Goal: Information Seeking & Learning: Learn about a topic

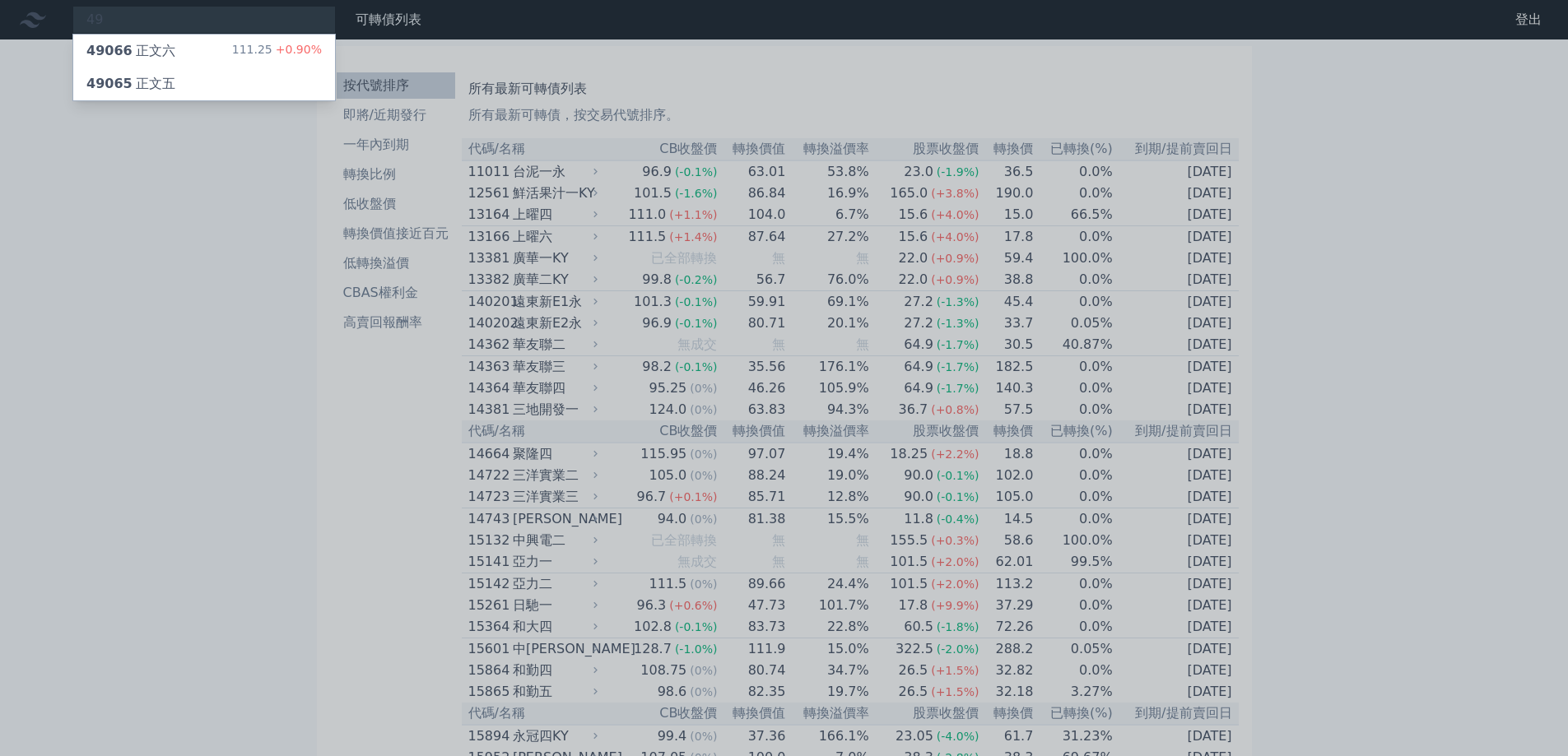
type input "4"
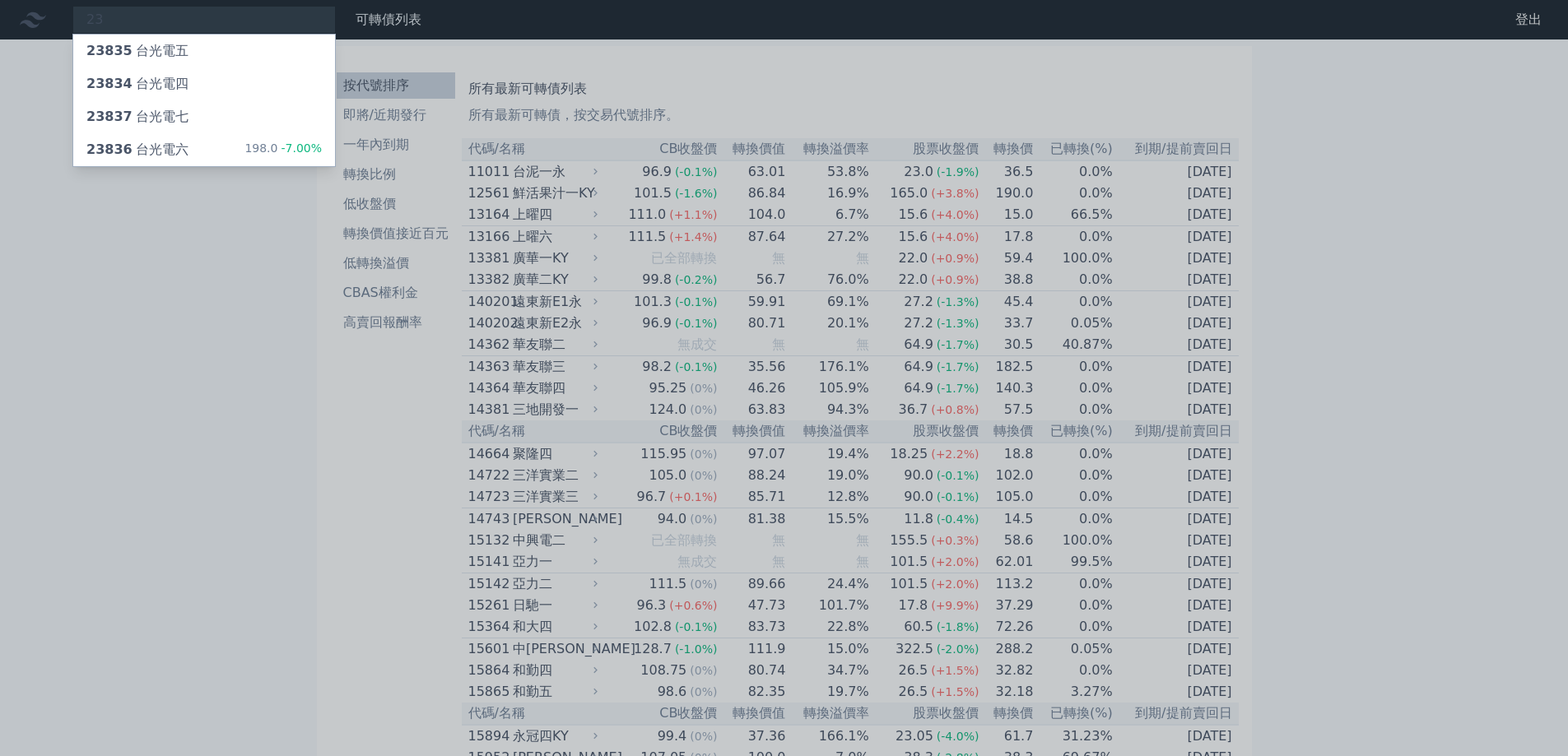
type input "2"
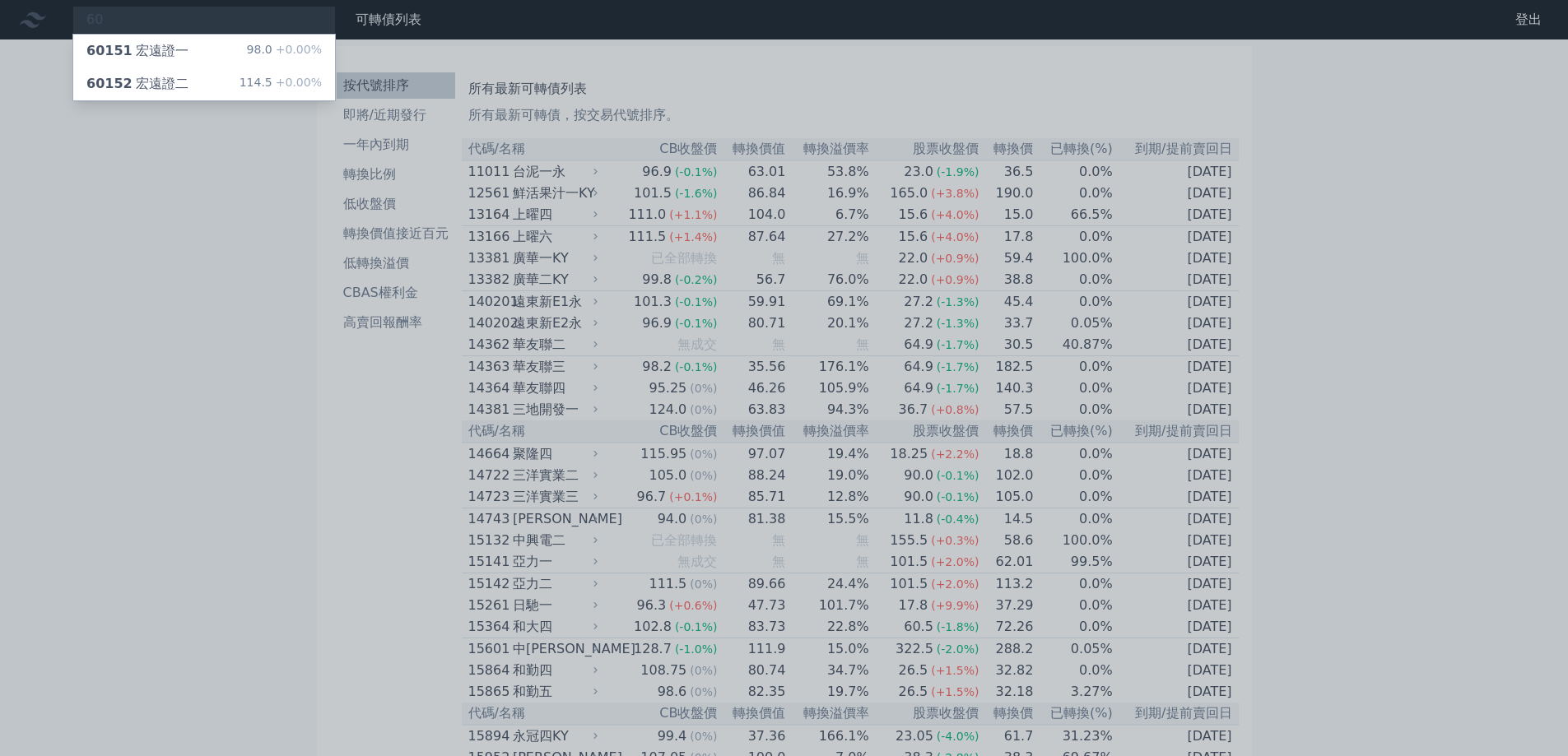
type input "6"
type input "2"
type input "8011"
click at [162, 49] on div "80114 台通四" at bounding box center [130, 51] width 89 height 20
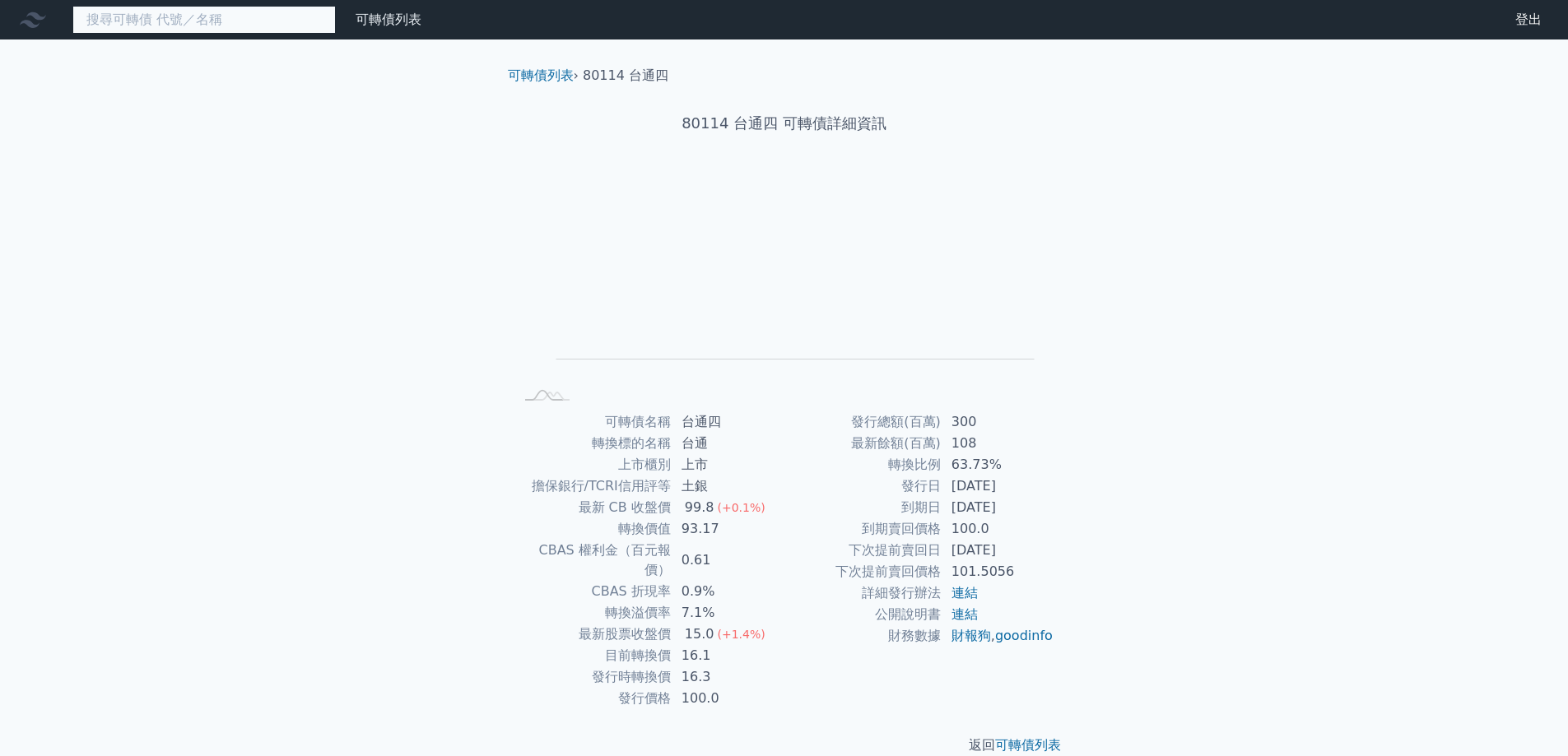
click at [179, 25] on input at bounding box center [205, 19] width 264 height 28
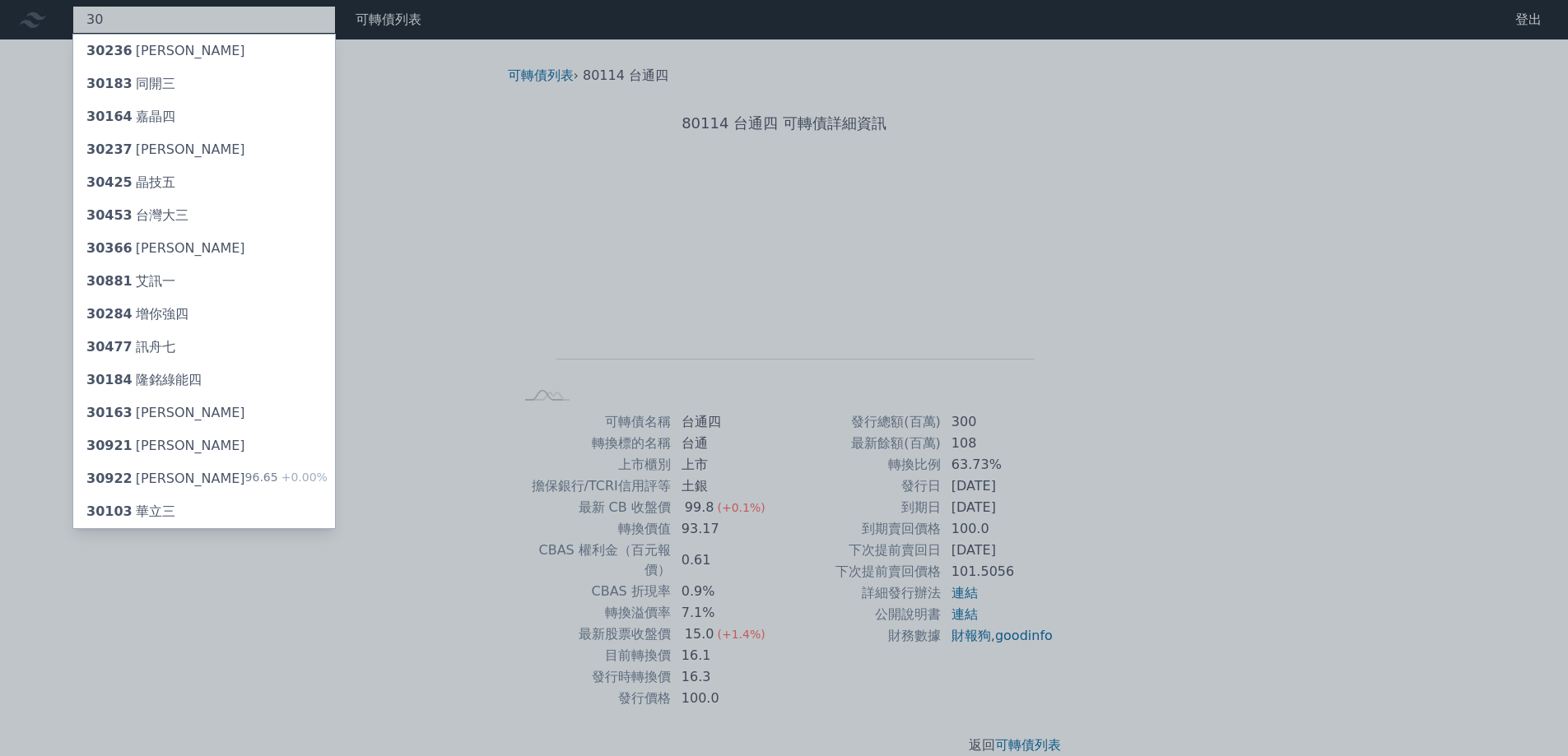
type input "3"
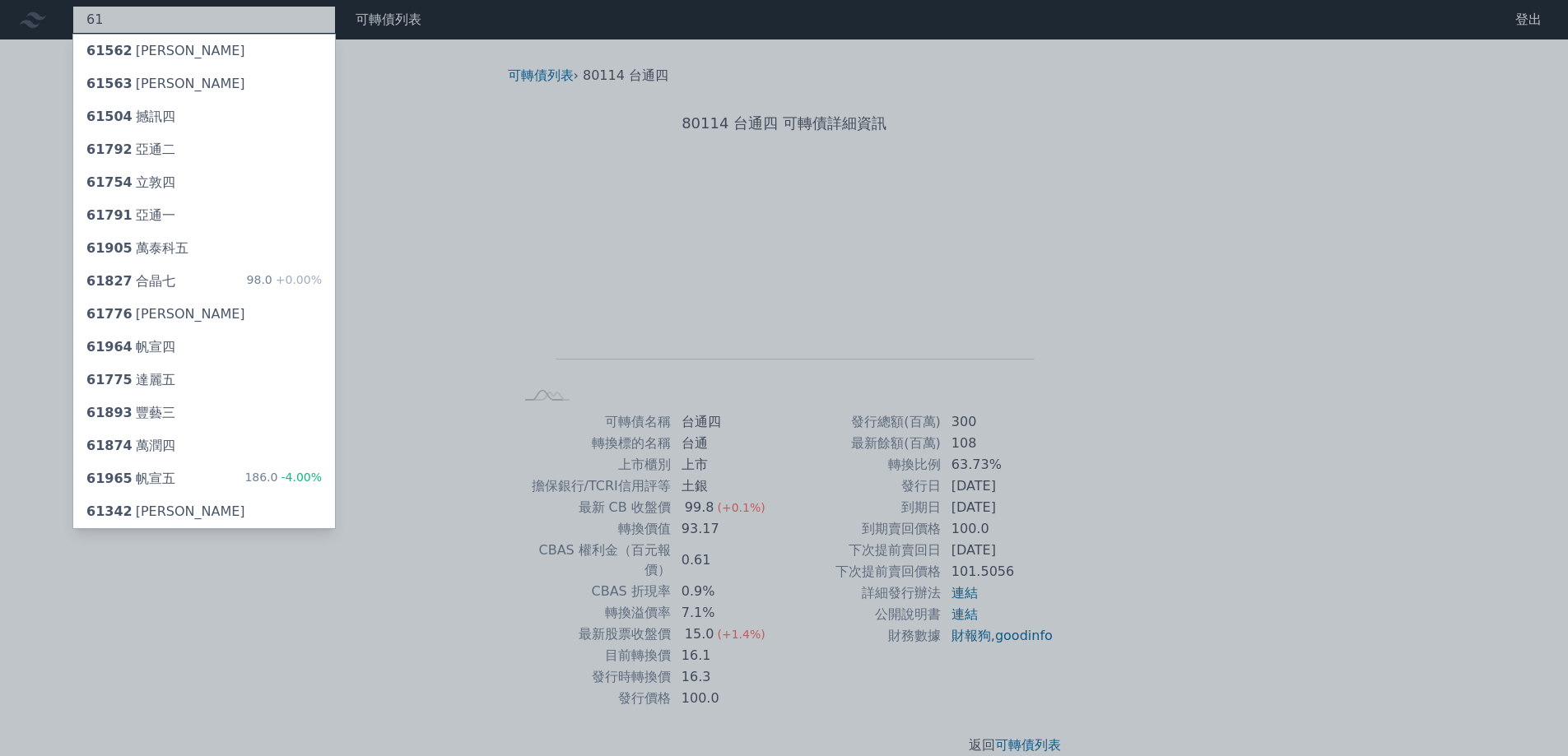
type input "6"
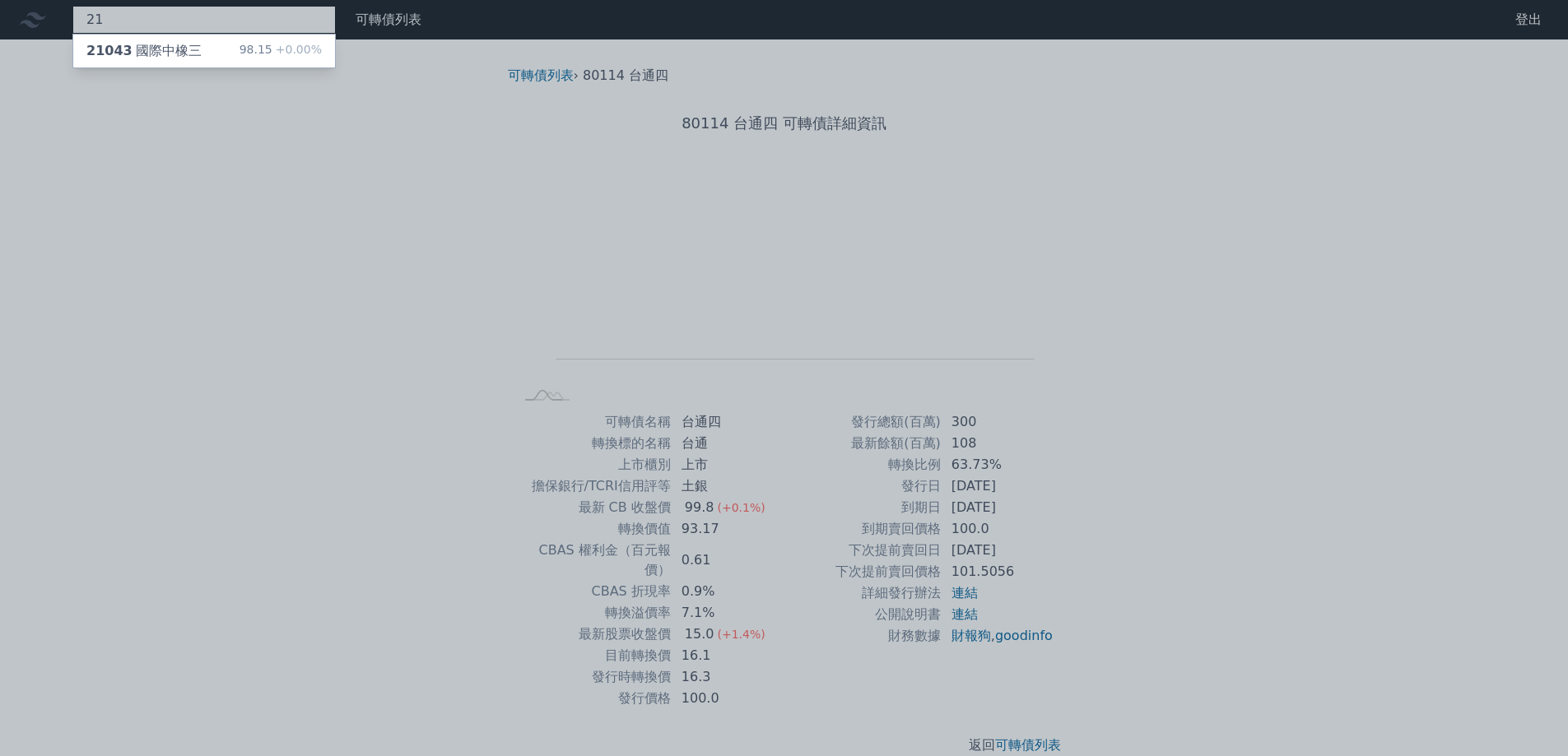
type input "2"
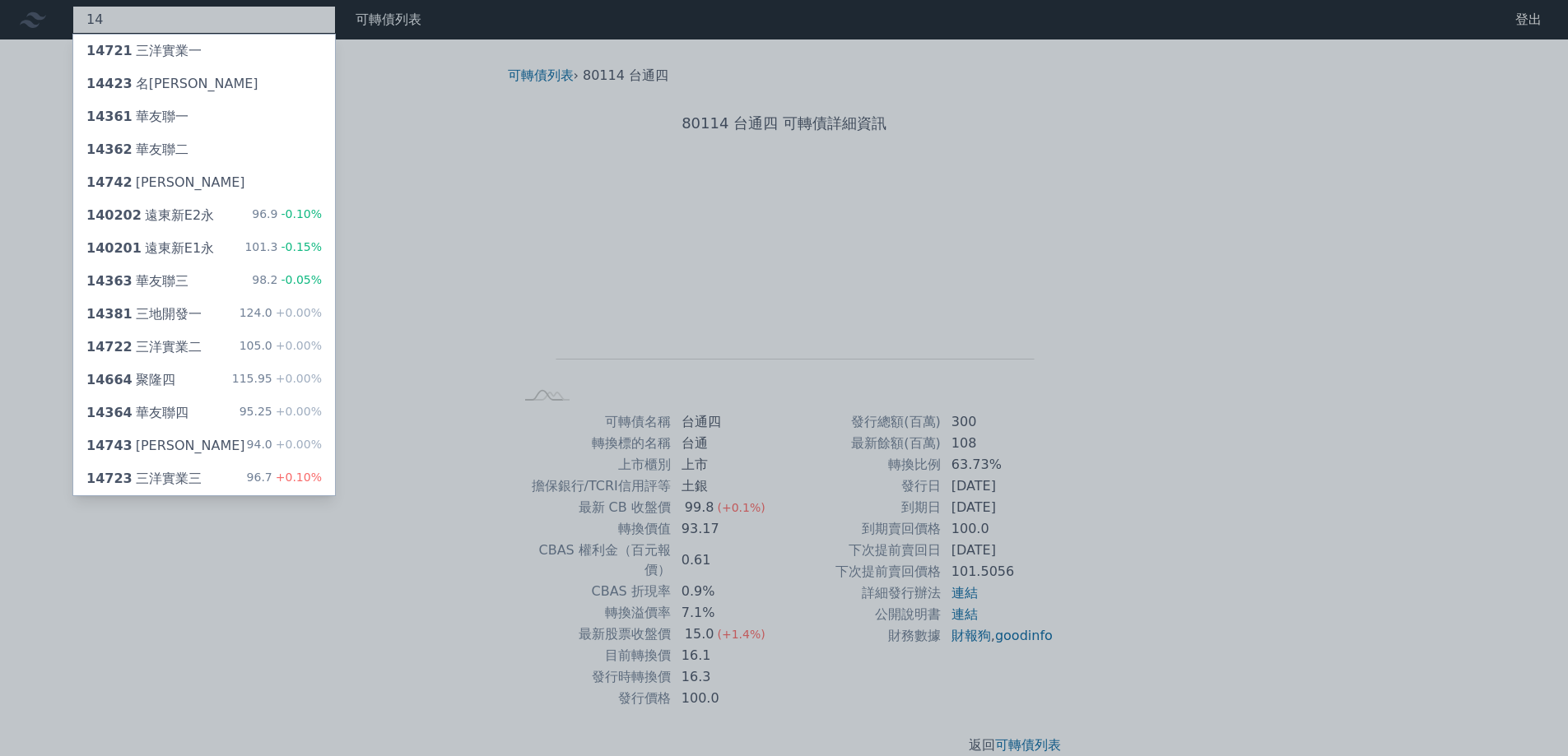
type input "1"
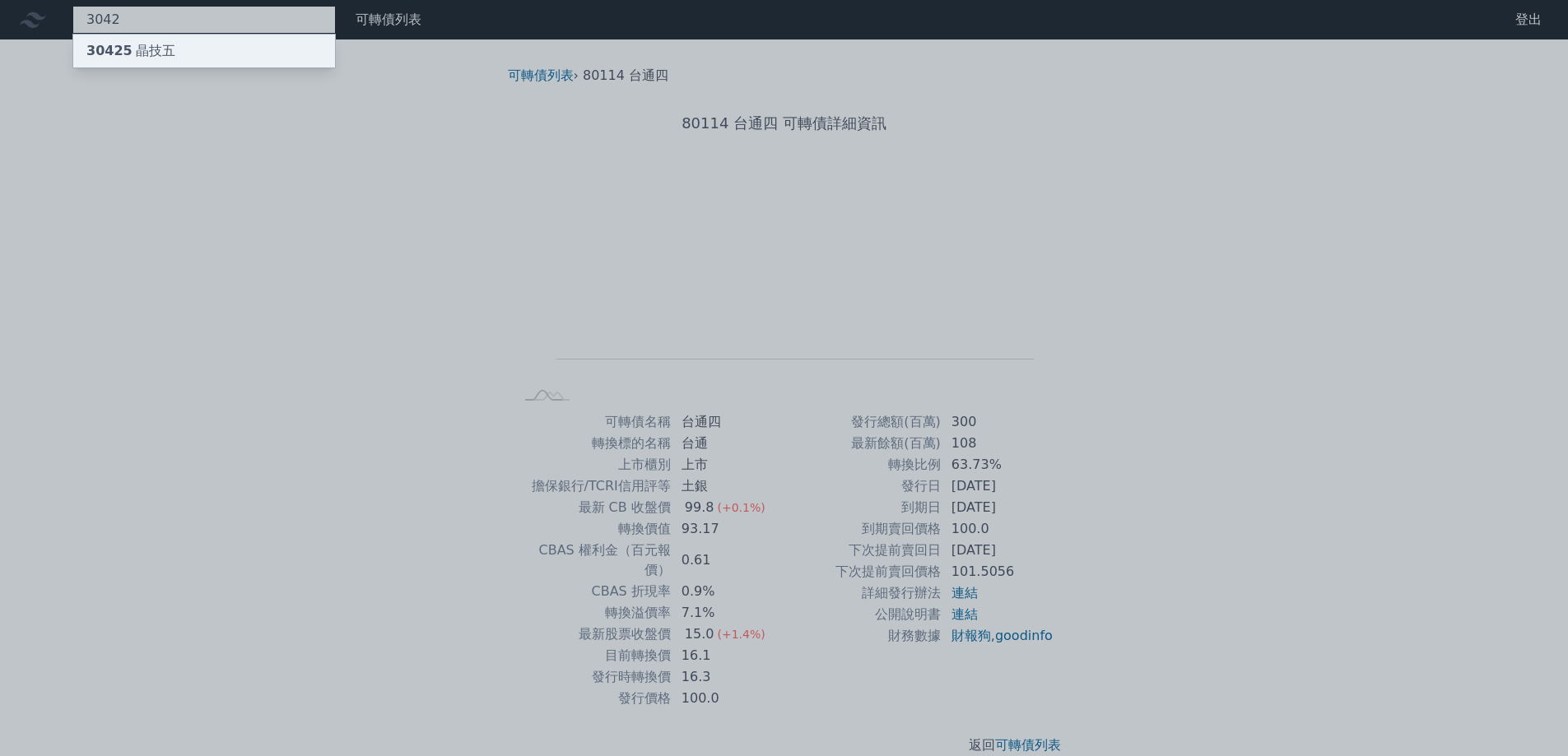
type input "3042"
click at [175, 40] on div "30425 晶技五" at bounding box center [205, 51] width 262 height 33
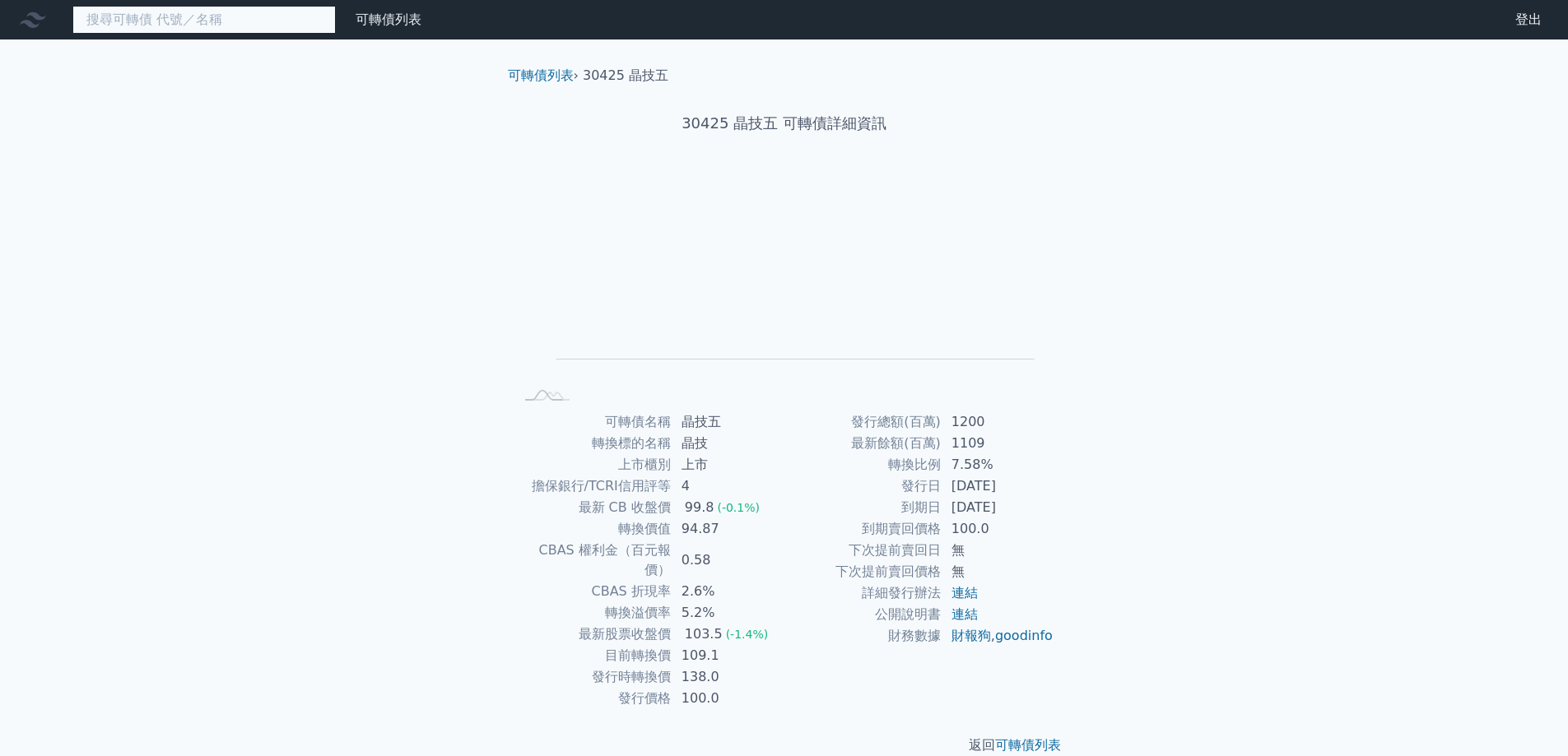
click at [221, 9] on input at bounding box center [205, 19] width 264 height 28
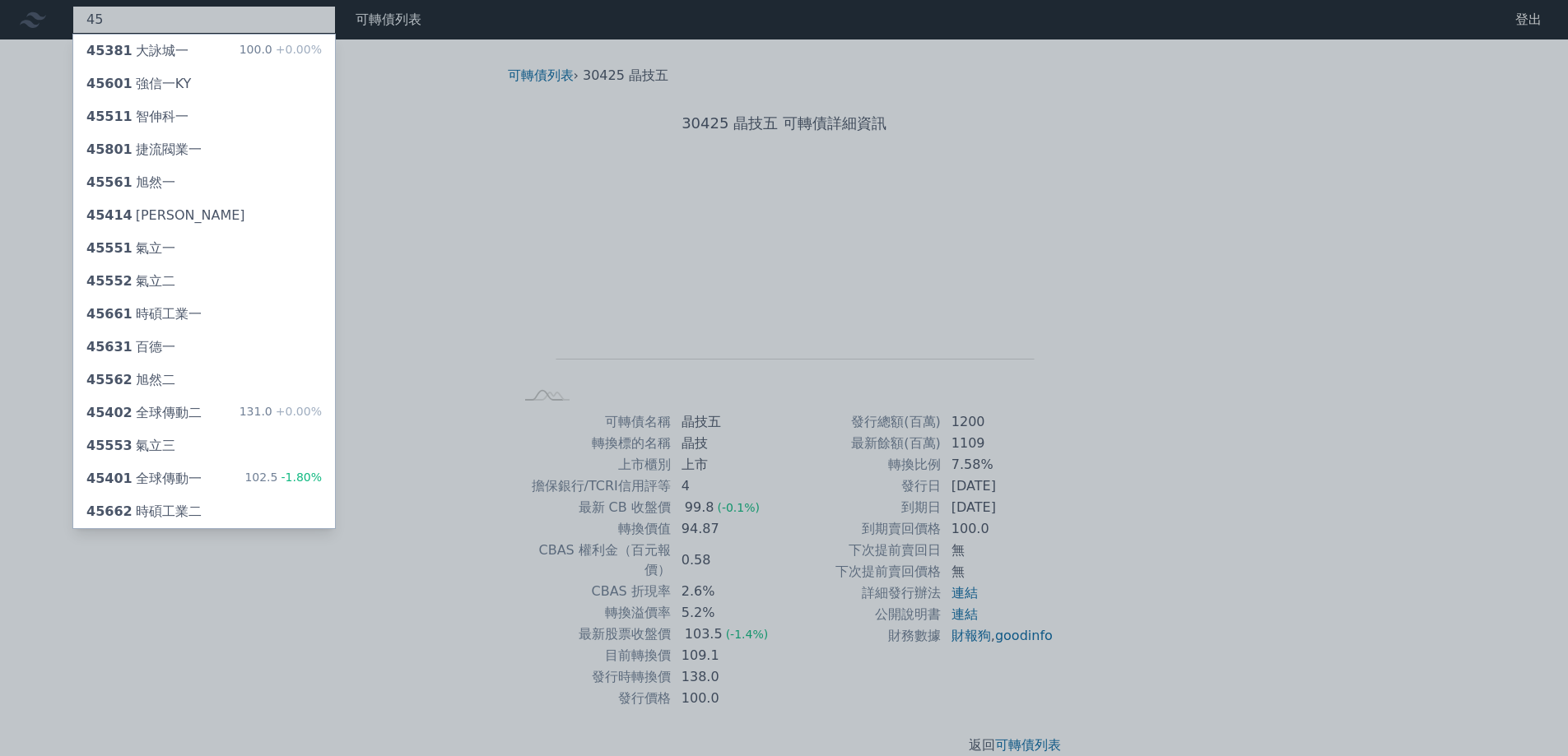
type input "4"
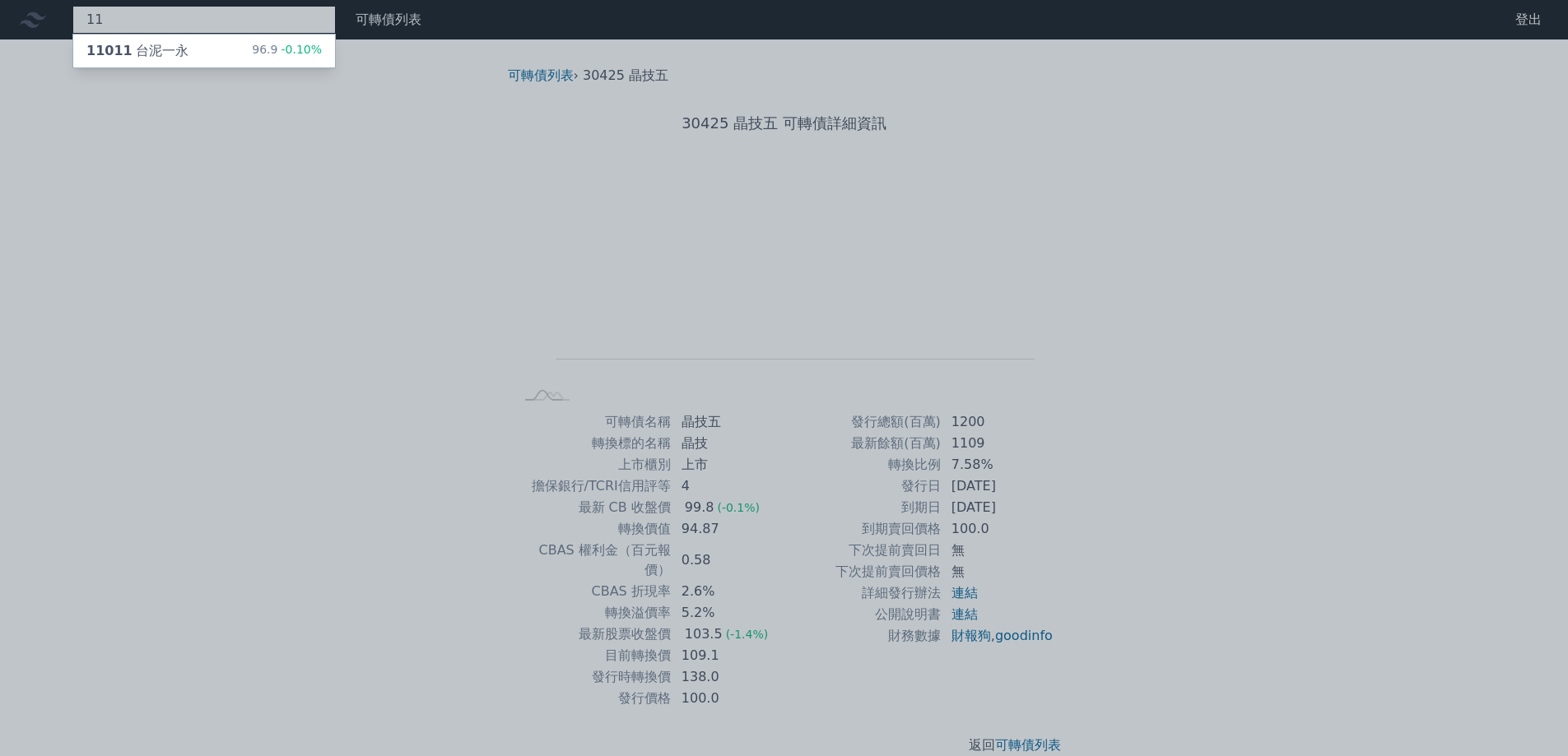
type input "1"
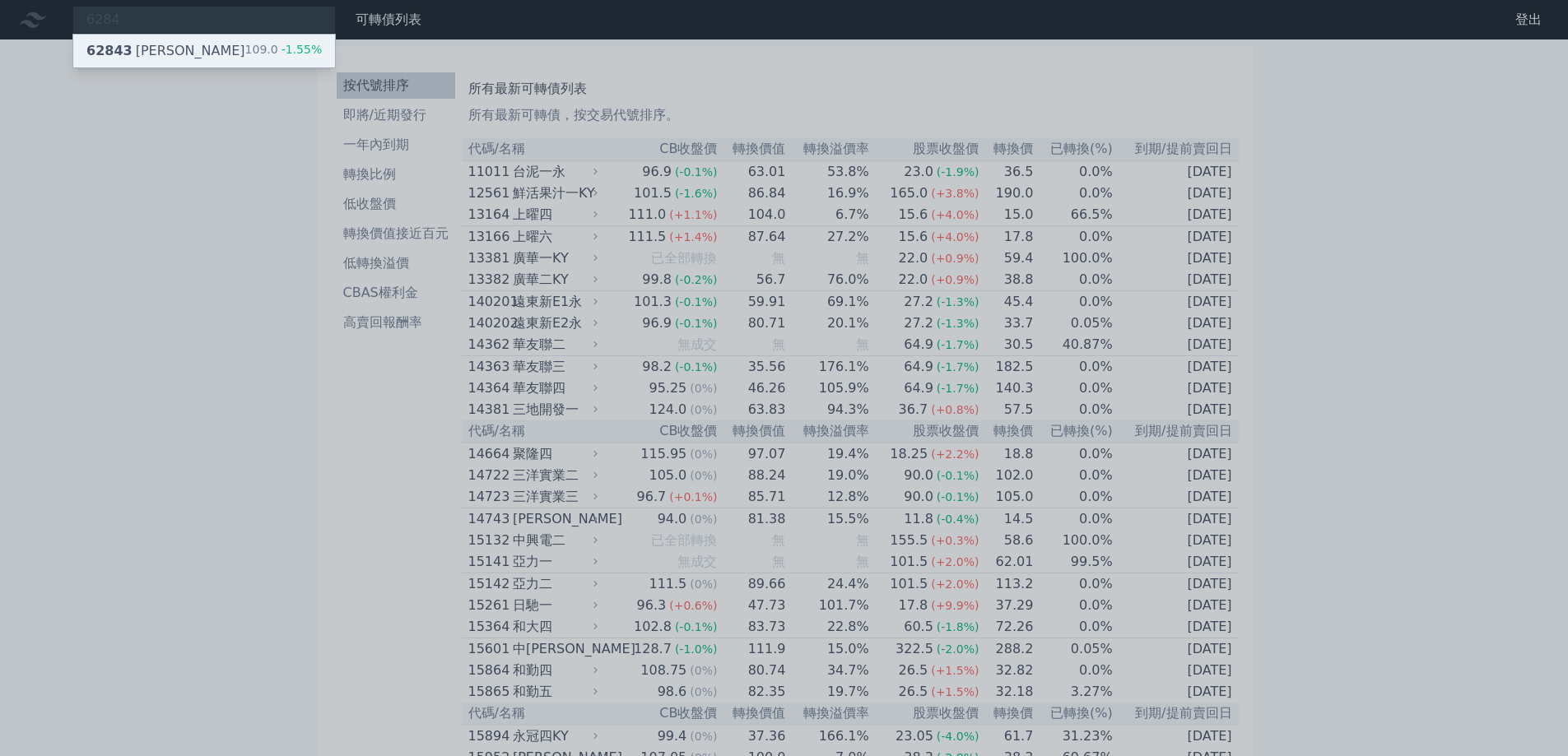
type input "6284"
click at [263, 47] on div "109.0 -1.55%" at bounding box center [283, 51] width 77 height 20
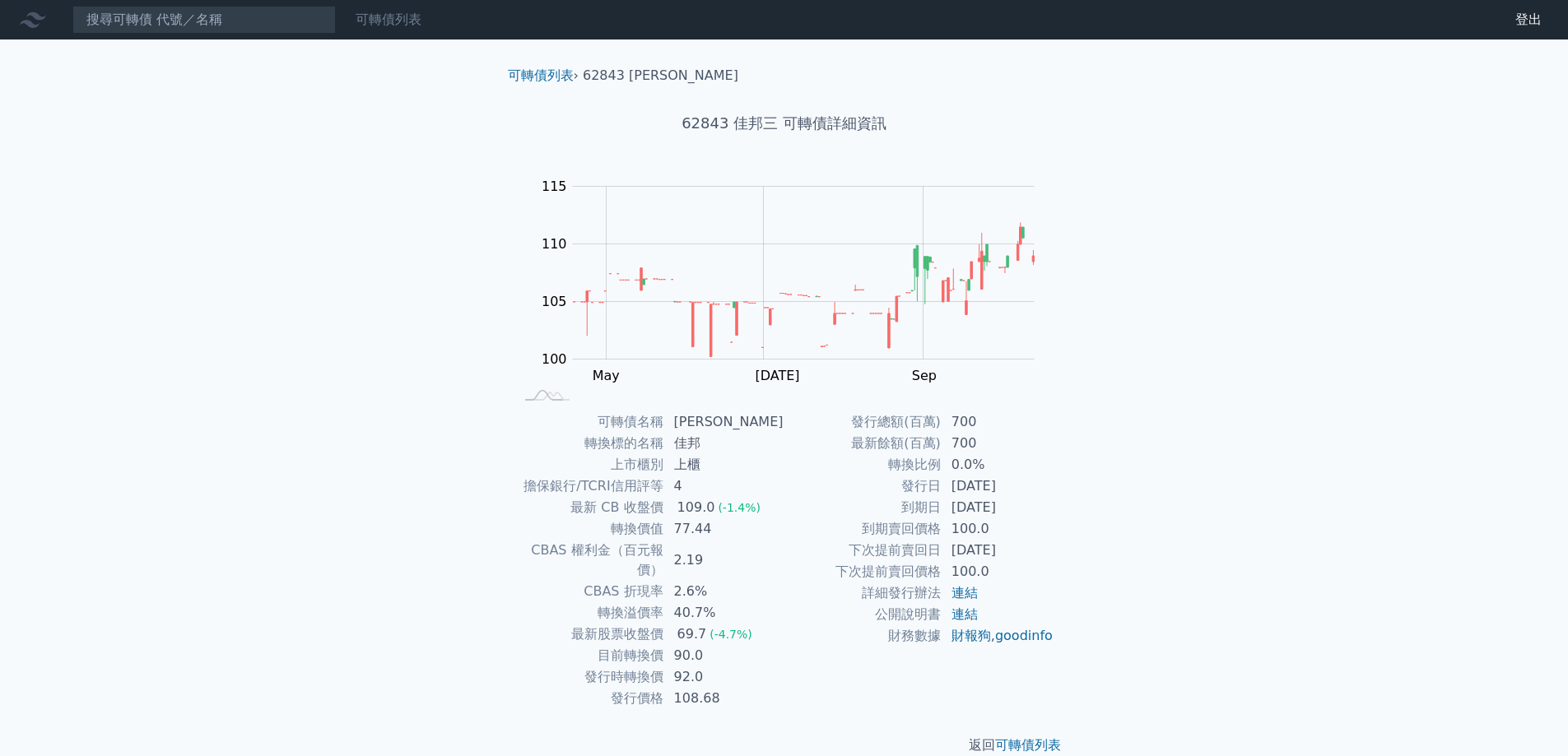
click at [379, 16] on link "可轉債列表" at bounding box center [388, 19] width 65 height 15
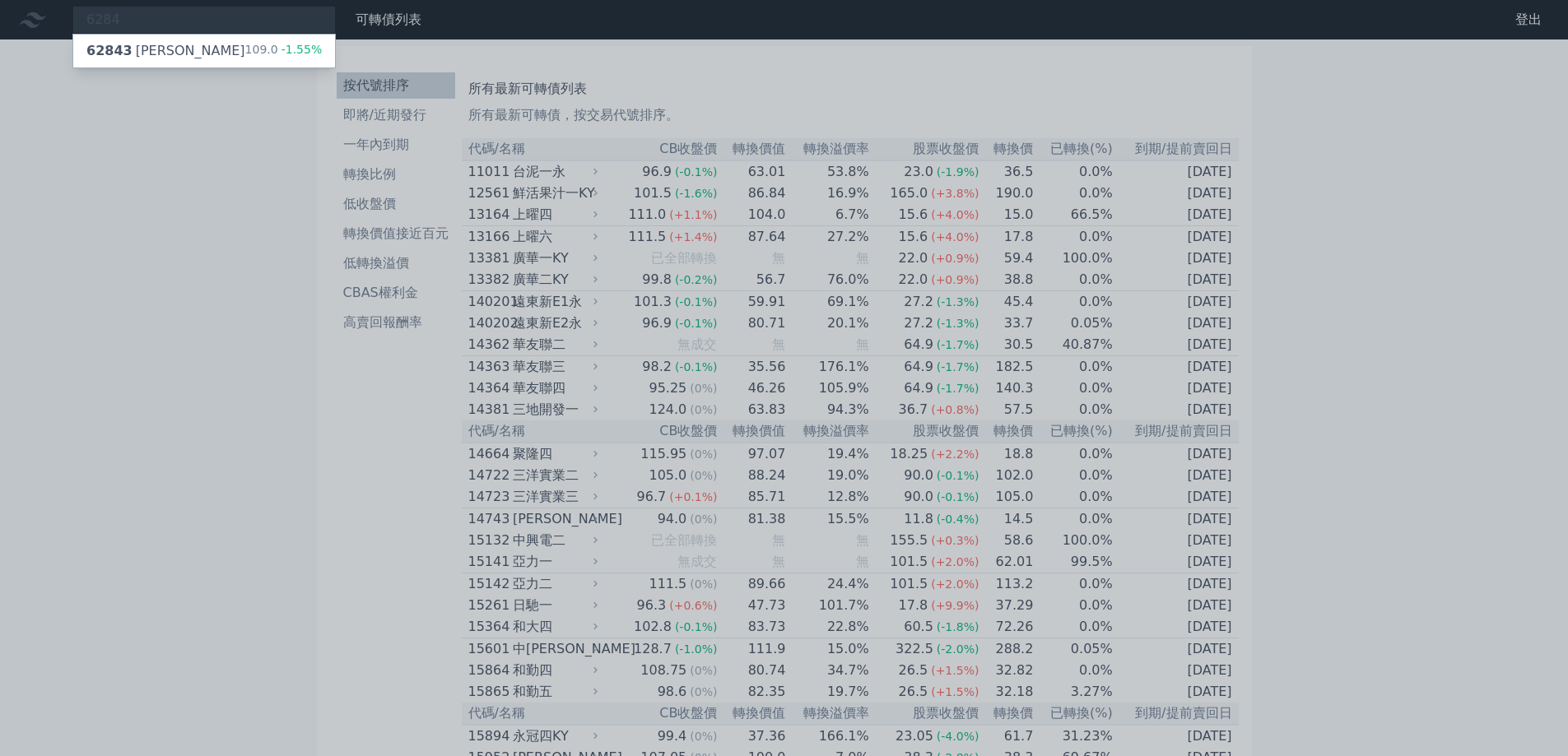
click at [98, 230] on div at bounding box center [784, 378] width 1568 height 756
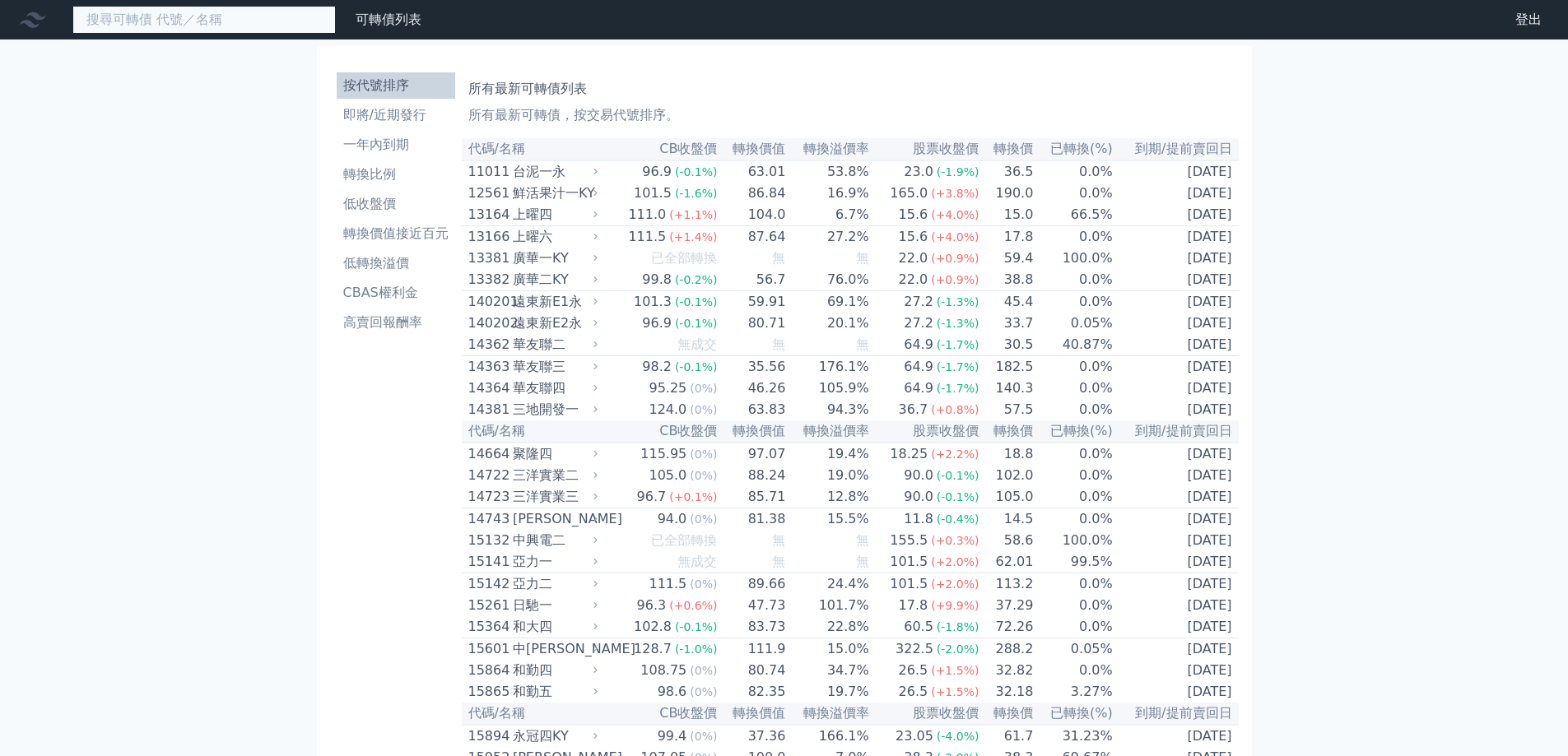
click at [224, 19] on input at bounding box center [205, 19] width 264 height 28
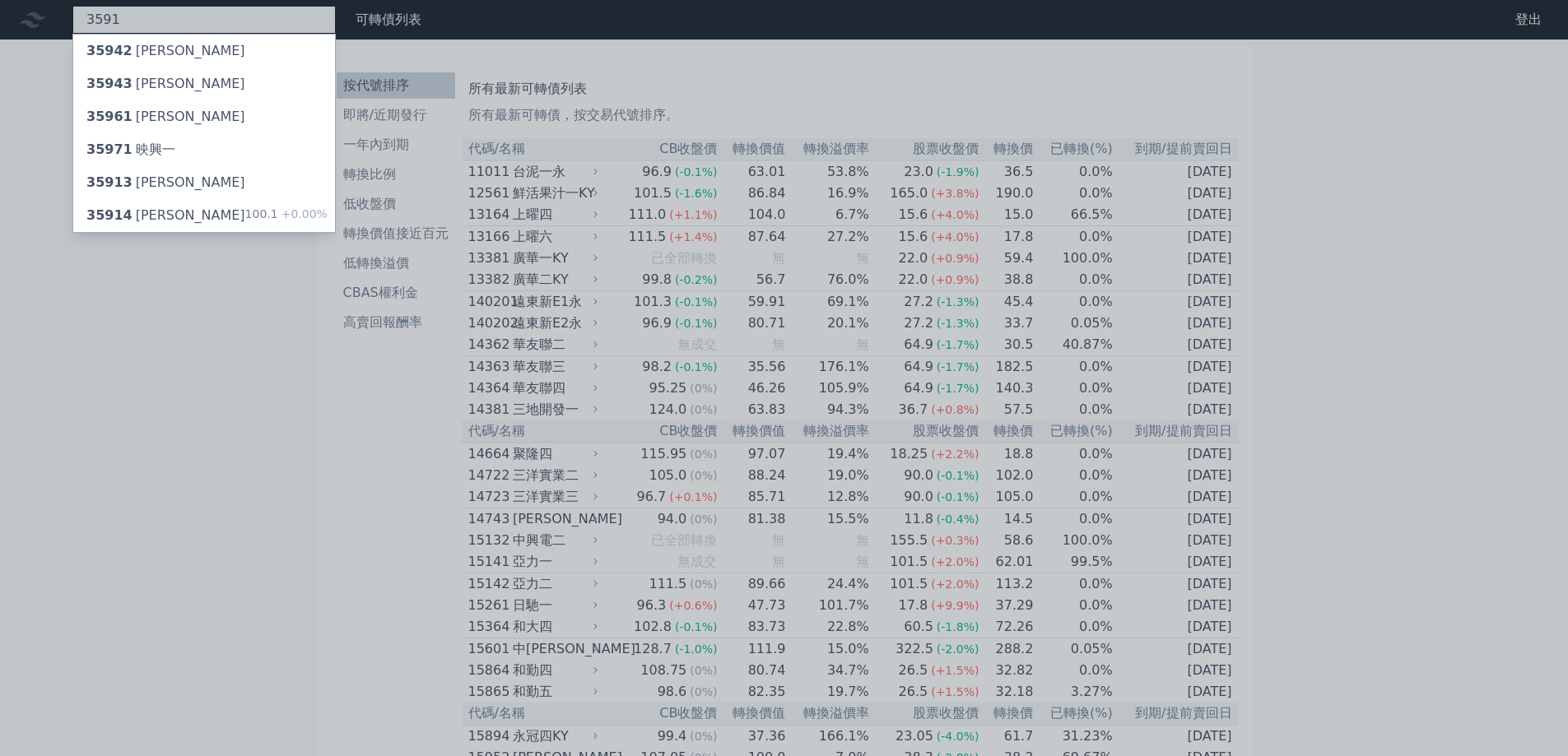
type input "3591"
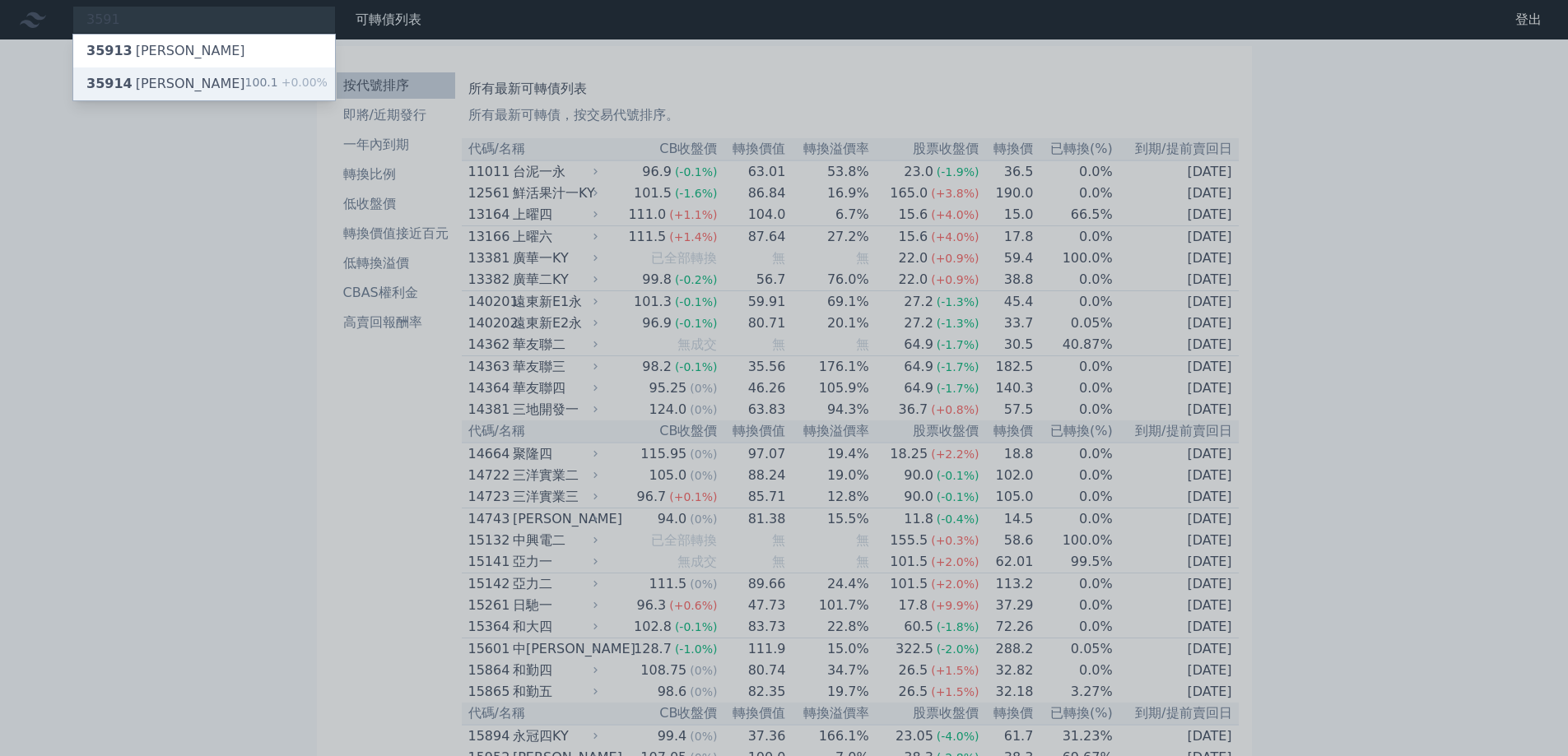
click at [223, 76] on div "35914 [PERSON_NAME]四 100.1 +0.00%" at bounding box center [205, 83] width 262 height 33
